Goal: Task Accomplishment & Management: Manage account settings

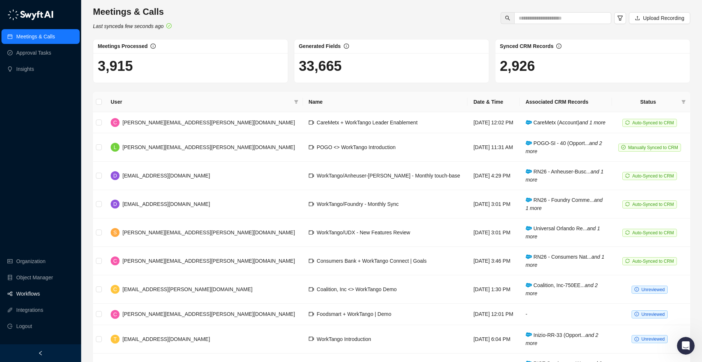
click at [27, 299] on link "Workflows" at bounding box center [28, 293] width 24 height 15
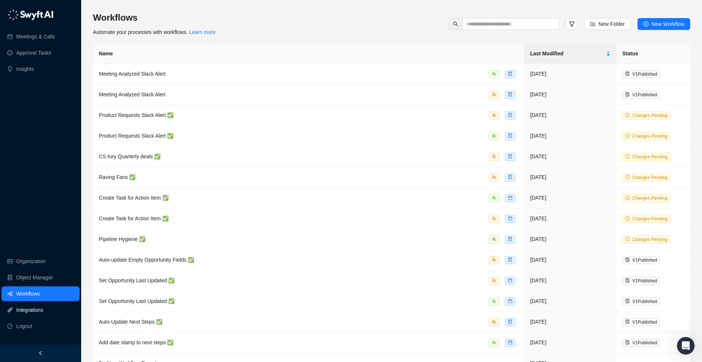
click at [29, 309] on link "Integrations" at bounding box center [29, 309] width 27 height 15
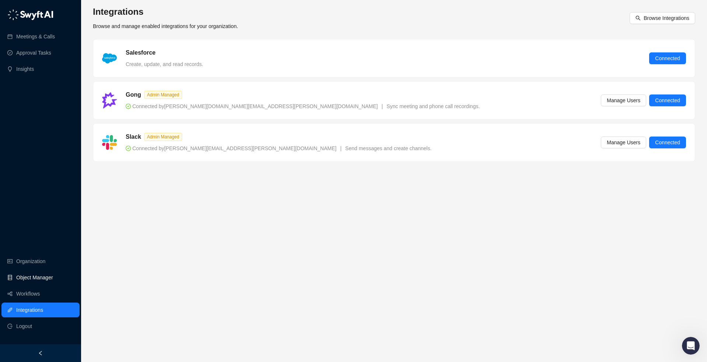
click at [24, 276] on link "Object Manager" at bounding box center [34, 277] width 37 height 15
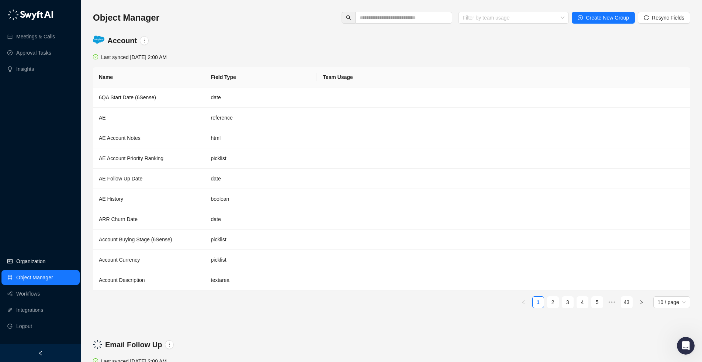
click at [32, 260] on link "Organization" at bounding box center [30, 261] width 29 height 15
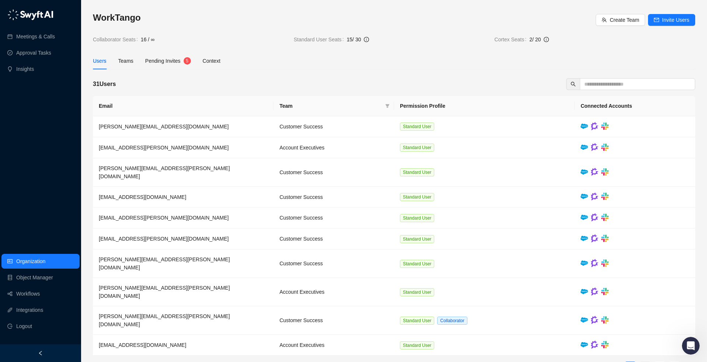
click at [646, 361] on link "2" at bounding box center [645, 367] width 11 height 11
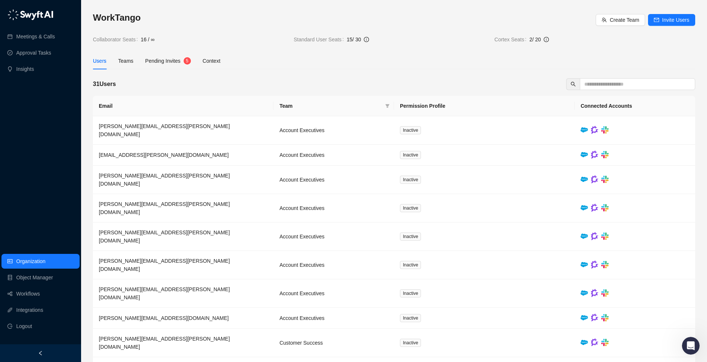
click at [101, 63] on div "Users" at bounding box center [100, 61] width 14 height 8
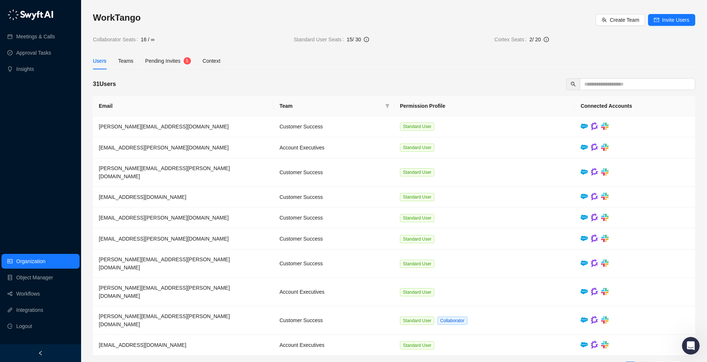
click at [640, 361] on link "2" at bounding box center [645, 367] width 11 height 11
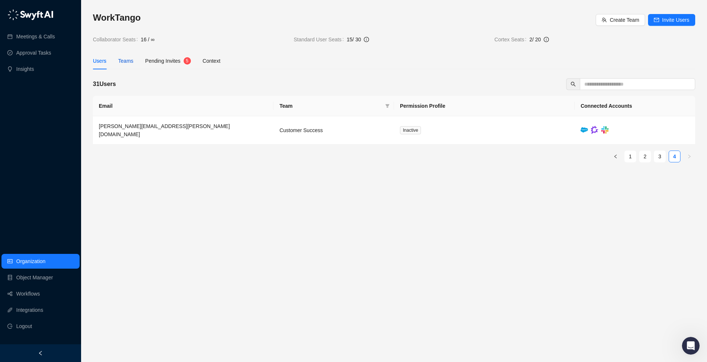
click at [123, 63] on div "Teams" at bounding box center [125, 61] width 15 height 8
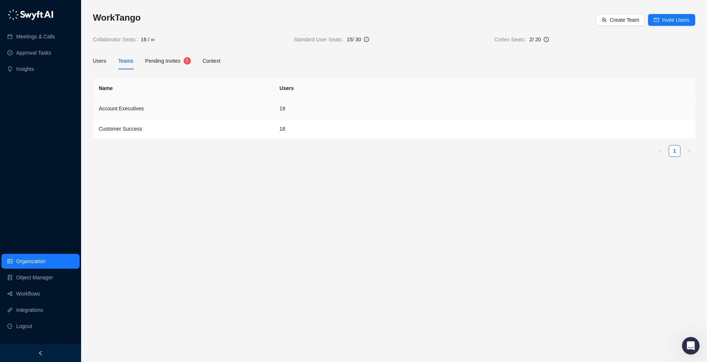
click at [119, 109] on td "Account Executives" at bounding box center [183, 108] width 181 height 20
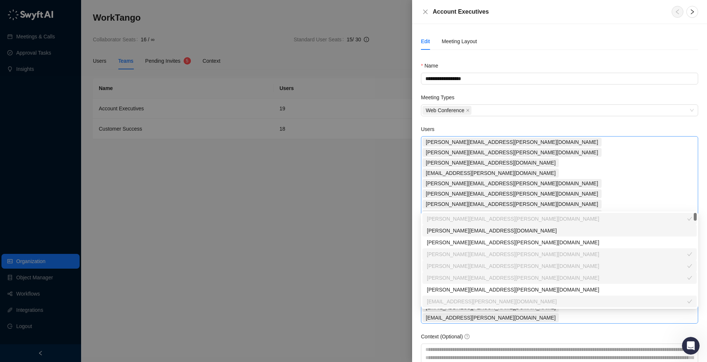
click at [549, 148] on span "[PERSON_NAME][EMAIL_ADDRESS][PERSON_NAME][DOMAIN_NAME]" at bounding box center [512, 152] width 173 height 8
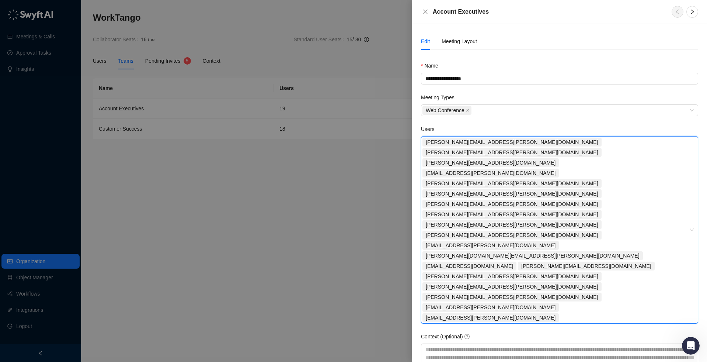
click at [650, 197] on div "[PERSON_NAME][EMAIL_ADDRESS][PERSON_NAME][DOMAIN_NAME] [PERSON_NAME][DOMAIN_NAM…" at bounding box center [556, 230] width 267 height 186
click at [427, 11] on icon "close" at bounding box center [426, 12] width 6 height 6
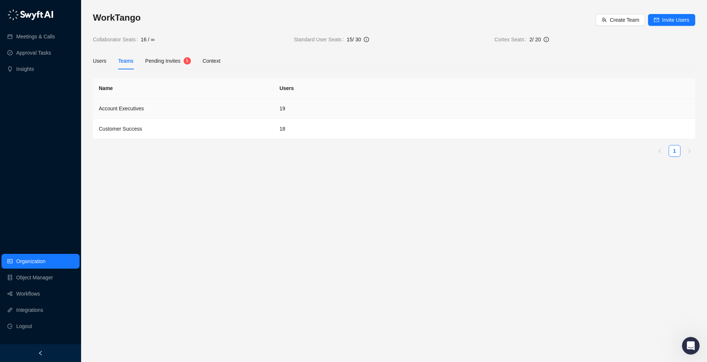
click at [128, 109] on td "Account Executives" at bounding box center [183, 108] width 181 height 20
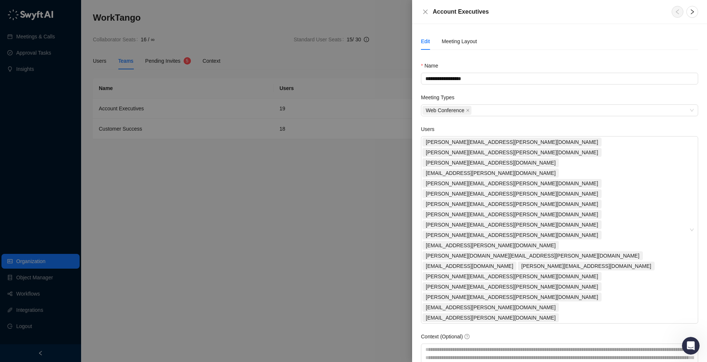
click at [426, 44] on div "Edit" at bounding box center [425, 41] width 9 height 8
click at [569, 148] on span "[PERSON_NAME][EMAIL_ADDRESS][PERSON_NAME][DOMAIN_NAME]" at bounding box center [512, 152] width 173 height 8
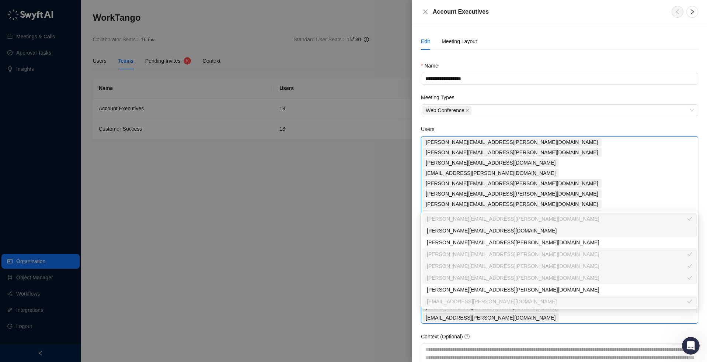
click at [619, 219] on div "[PERSON_NAME][EMAIL_ADDRESS][PERSON_NAME][DOMAIN_NAME]" at bounding box center [557, 219] width 260 height 8
click at [692, 218] on icon "check" at bounding box center [689, 218] width 5 height 5
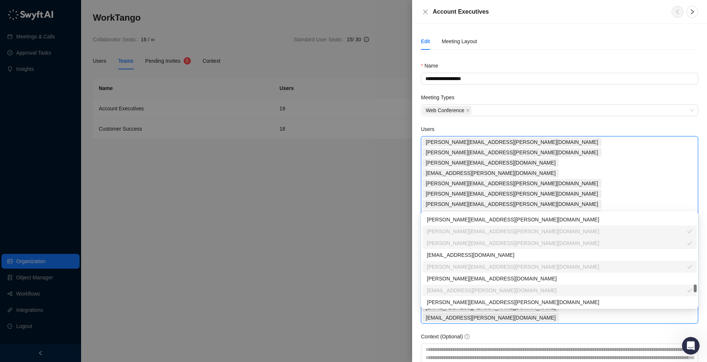
scroll to position [342, 0]
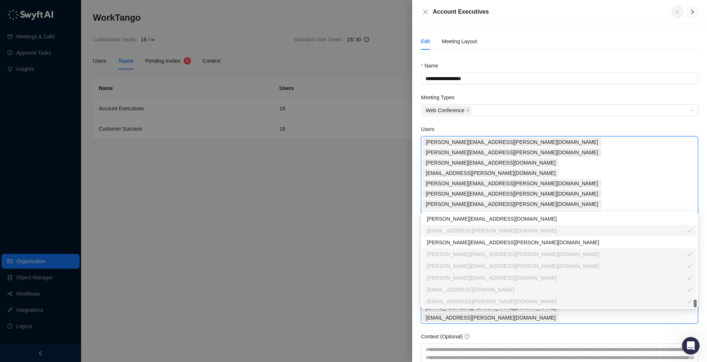
click at [353, 289] on div at bounding box center [353, 181] width 707 height 362
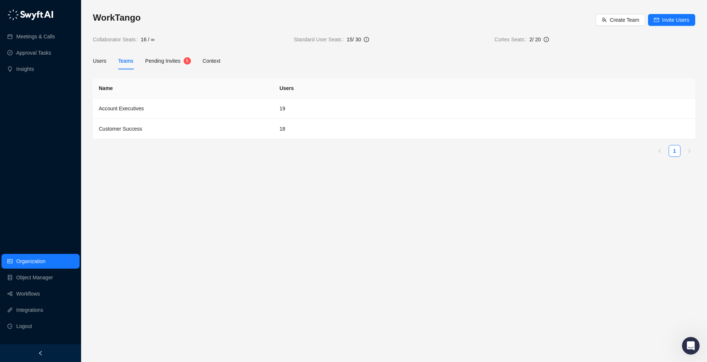
click at [173, 60] on span "Pending Invites" at bounding box center [162, 61] width 35 height 6
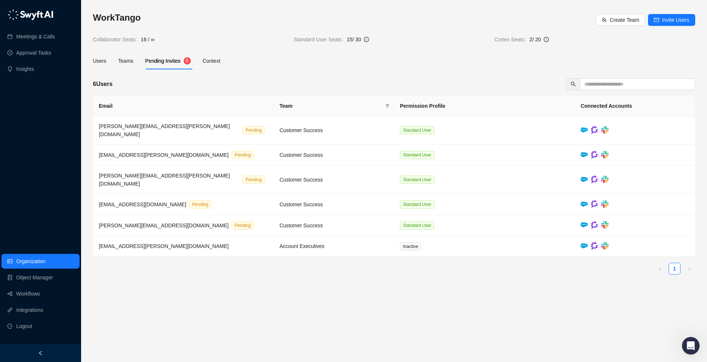
click at [316, 69] on div "Users Teams Pending Invites 5 Context" at bounding box center [394, 60] width 602 height 17
click at [128, 59] on div "Teams" at bounding box center [125, 61] width 15 height 8
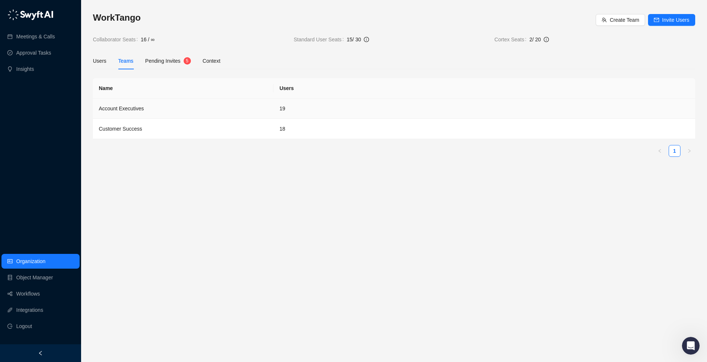
click at [129, 109] on td "Account Executives" at bounding box center [183, 108] width 181 height 20
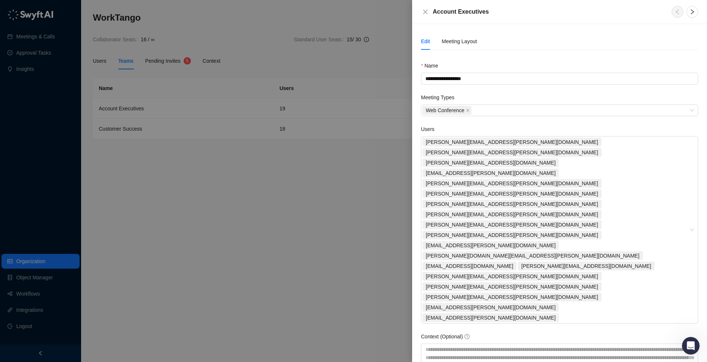
click at [27, 260] on div at bounding box center [353, 181] width 707 height 362
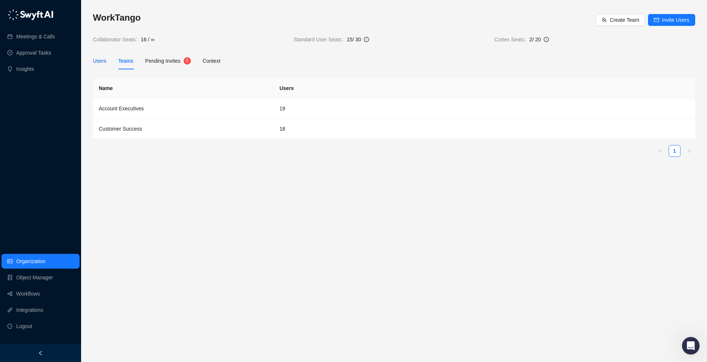
click at [105, 60] on div "Users" at bounding box center [100, 61] width 14 height 8
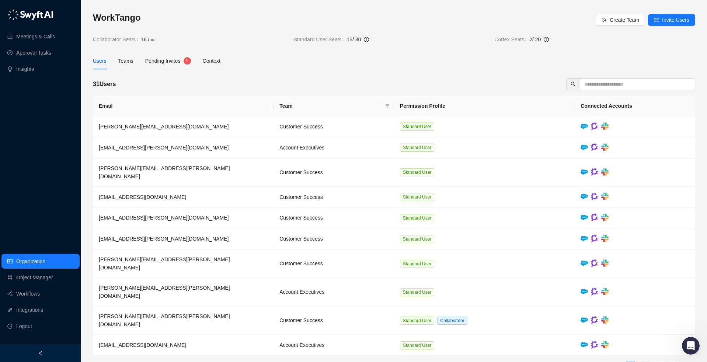
click at [646, 361] on link "2" at bounding box center [645, 367] width 11 height 11
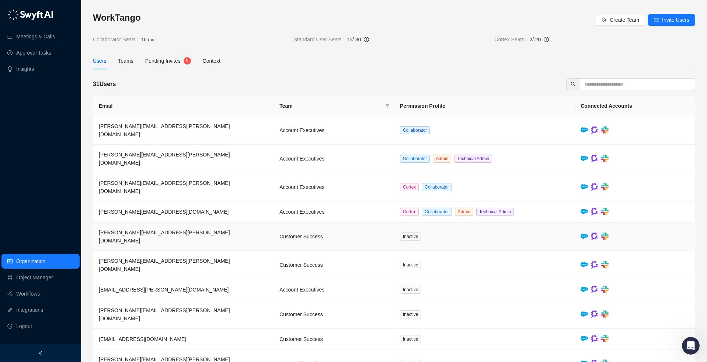
click at [130, 229] on span "[PERSON_NAME][EMAIL_ADDRESS][PERSON_NAME][DOMAIN_NAME]" at bounding box center [164, 236] width 131 height 14
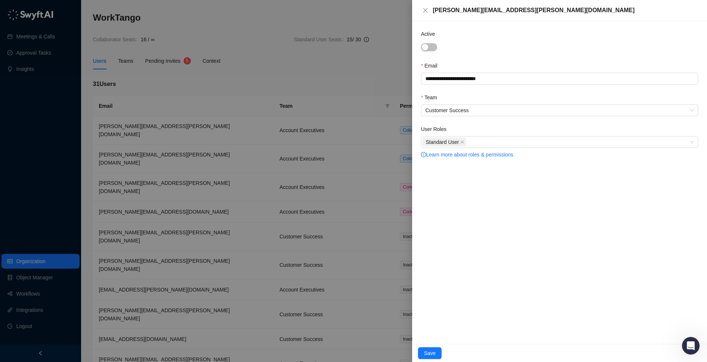
click at [501, 117] on form "**********" at bounding box center [559, 94] width 277 height 129
click at [501, 112] on span "Customer Success" at bounding box center [559, 110] width 268 height 11
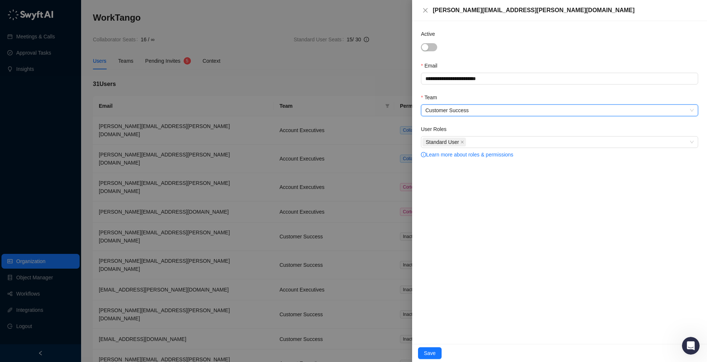
click at [497, 112] on span "Customer Success" at bounding box center [559, 110] width 268 height 11
click at [544, 62] on div "Email" at bounding box center [559, 67] width 277 height 11
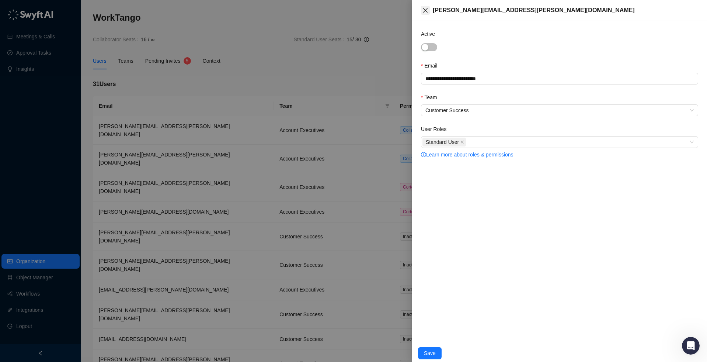
click at [429, 10] on button "Close" at bounding box center [425, 10] width 9 height 9
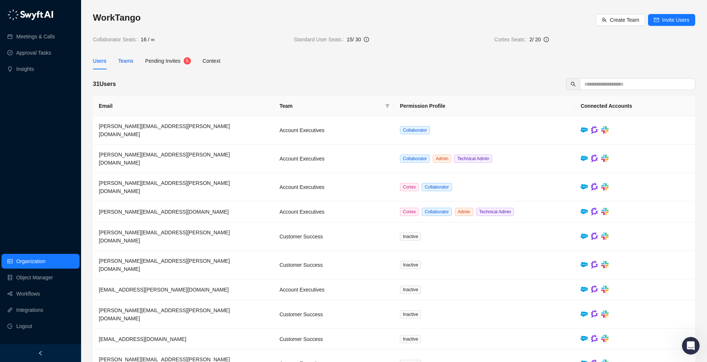
click at [132, 59] on div "Teams" at bounding box center [125, 61] width 15 height 8
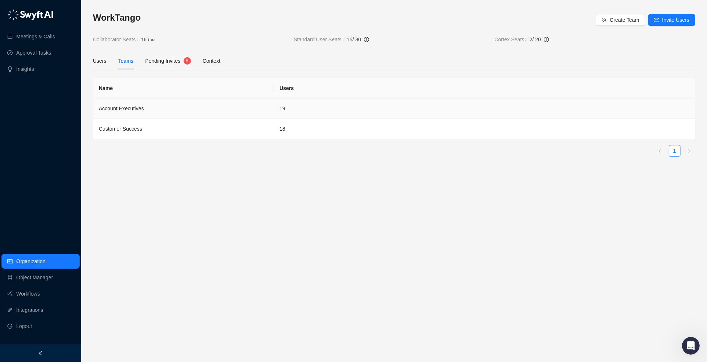
click at [117, 107] on td "Account Executives" at bounding box center [183, 108] width 181 height 20
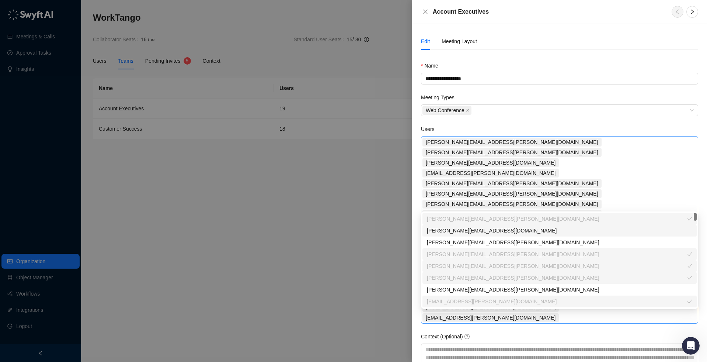
click at [573, 148] on span "[PERSON_NAME][EMAIL_ADDRESS][PERSON_NAME][DOMAIN_NAME]" at bounding box center [512, 152] width 179 height 9
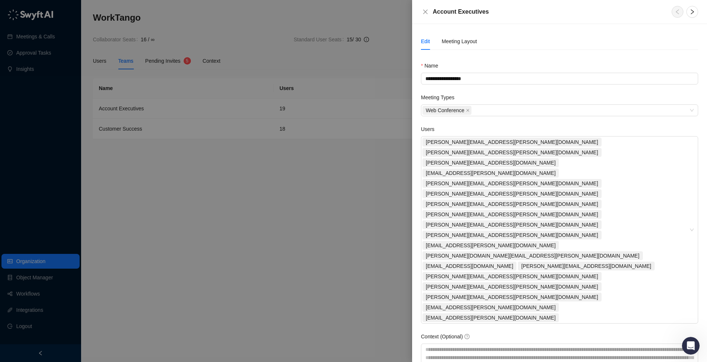
click at [229, 136] on div at bounding box center [353, 181] width 707 height 362
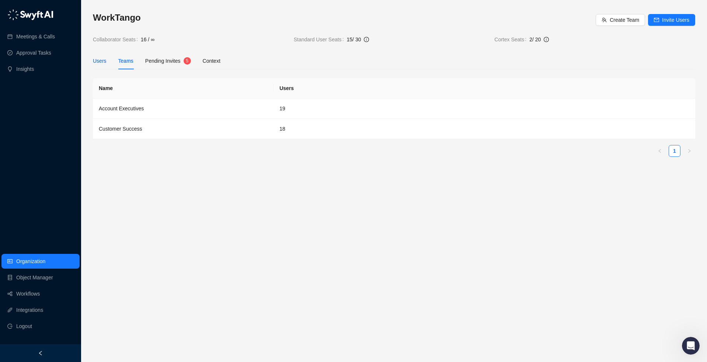
click at [98, 63] on div "Users" at bounding box center [100, 61] width 14 height 8
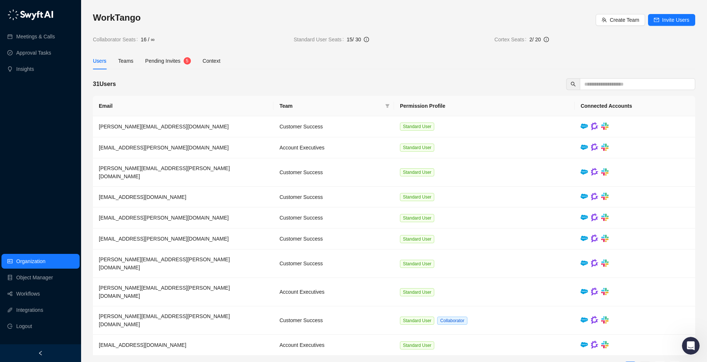
click at [648, 361] on link "2" at bounding box center [645, 367] width 11 height 11
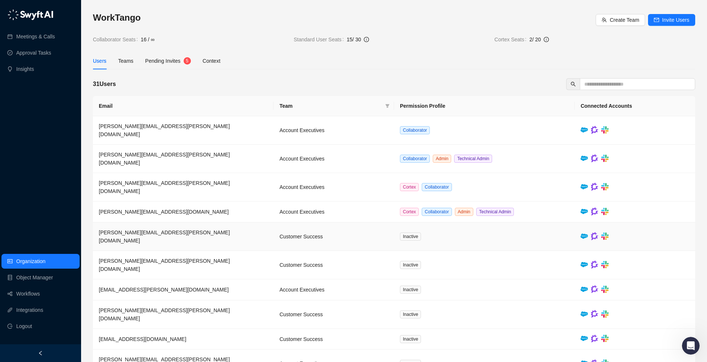
click at [119, 229] on span "[PERSON_NAME][EMAIL_ADDRESS][PERSON_NAME][DOMAIN_NAME]" at bounding box center [164, 236] width 131 height 14
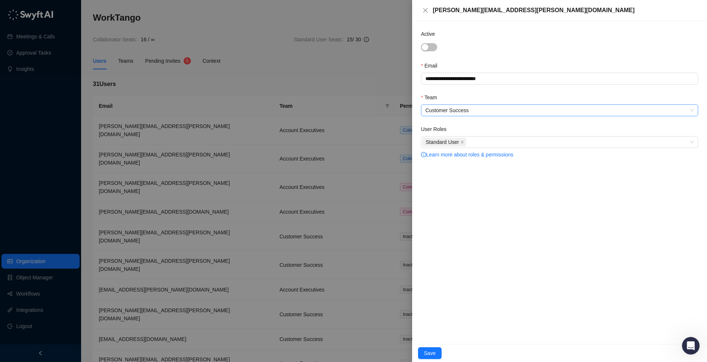
click at [494, 111] on span "Customer Success" at bounding box center [559, 110] width 268 height 11
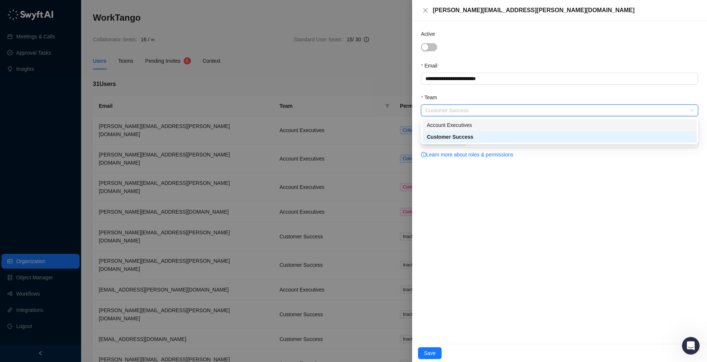
click at [477, 108] on span "Customer Success" at bounding box center [559, 110] width 268 height 11
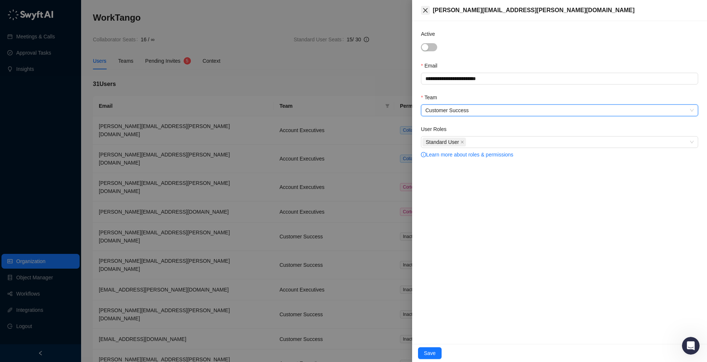
click at [427, 10] on icon "close" at bounding box center [426, 10] width 6 height 6
